Goal: Task Accomplishment & Management: Manage account settings

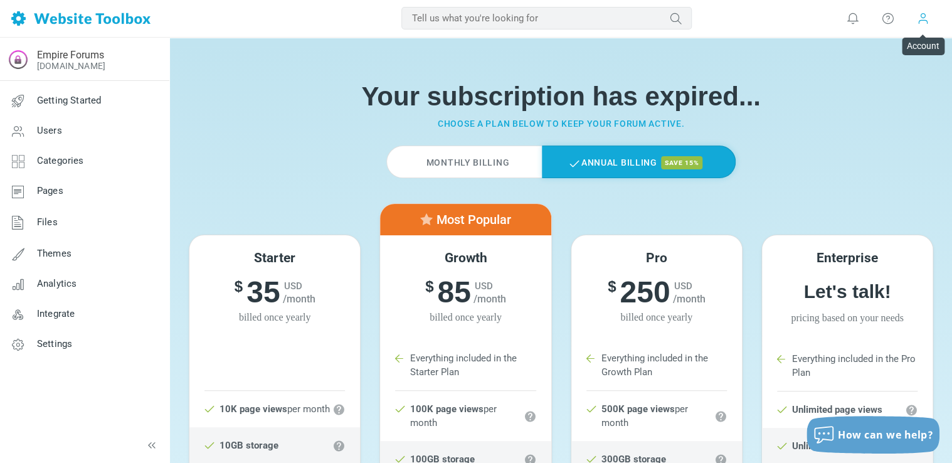
click at [921, 22] on span at bounding box center [923, 18] width 13 height 13
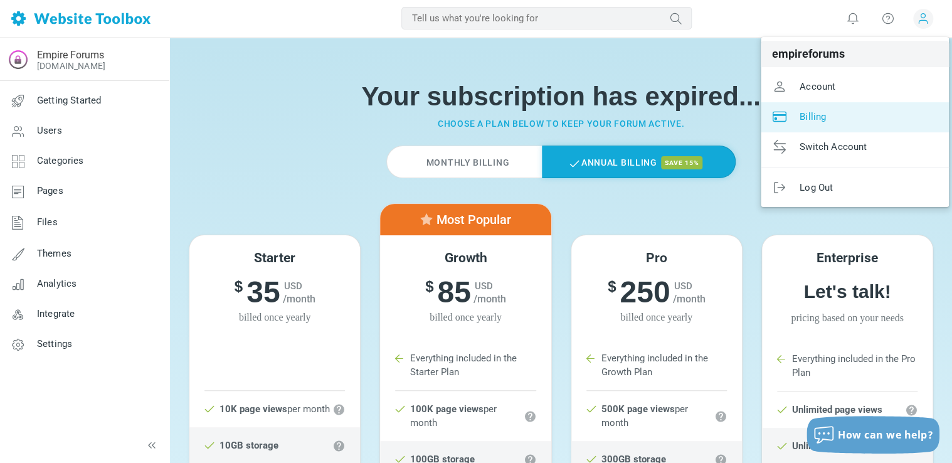
click at [823, 113] on span "Billing" at bounding box center [813, 115] width 26 height 11
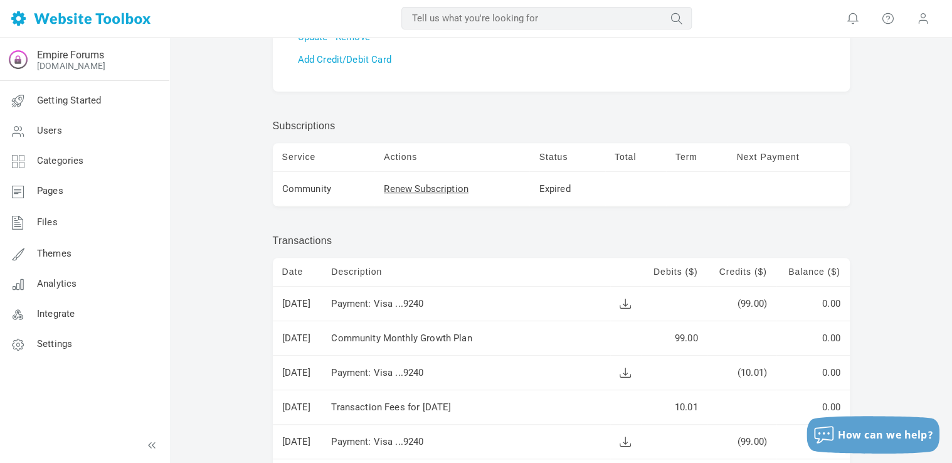
scroll to position [158, 0]
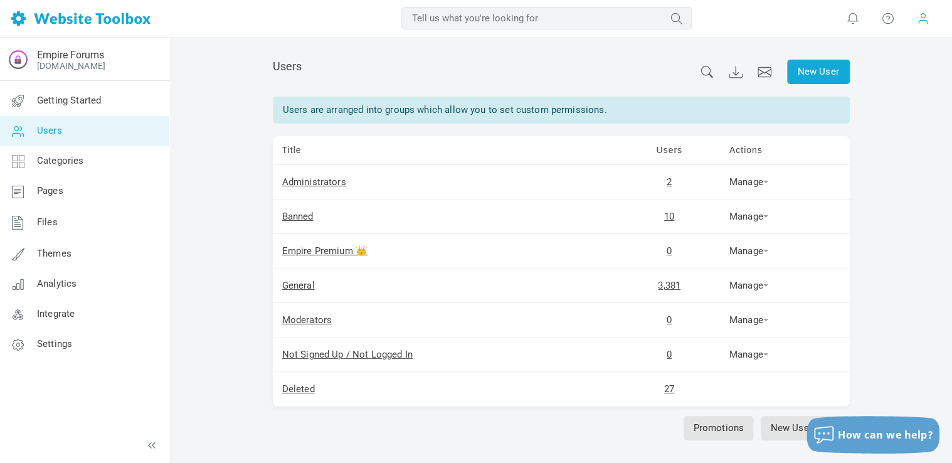
click at [928, 24] on span at bounding box center [923, 18] width 13 height 14
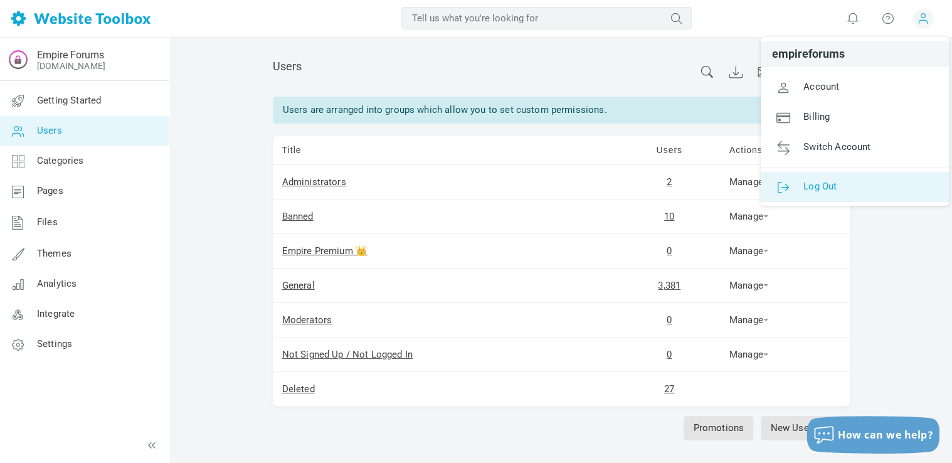
click at [833, 181] on span "Log Out" at bounding box center [819, 185] width 33 height 11
